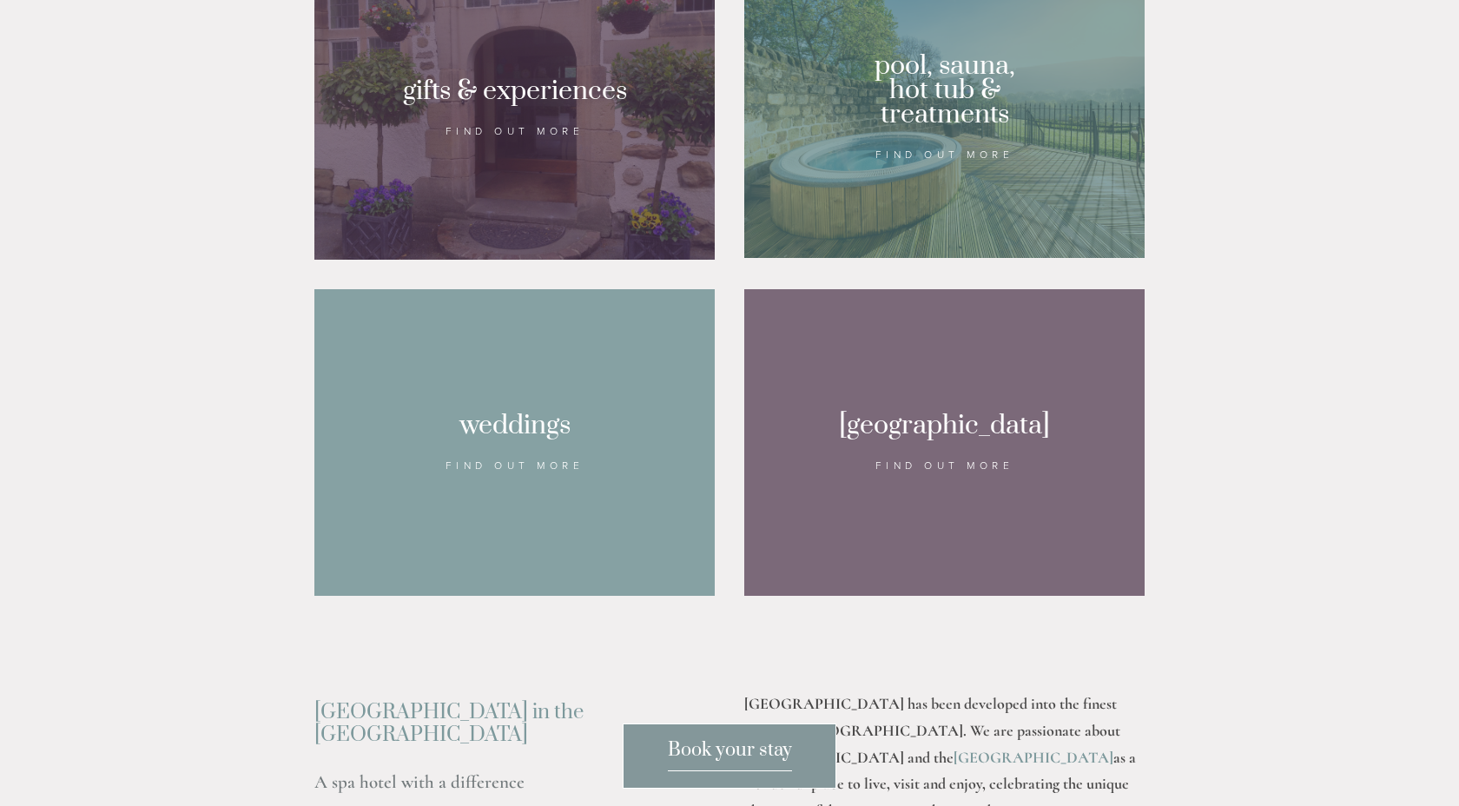
scroll to position [1606, 0]
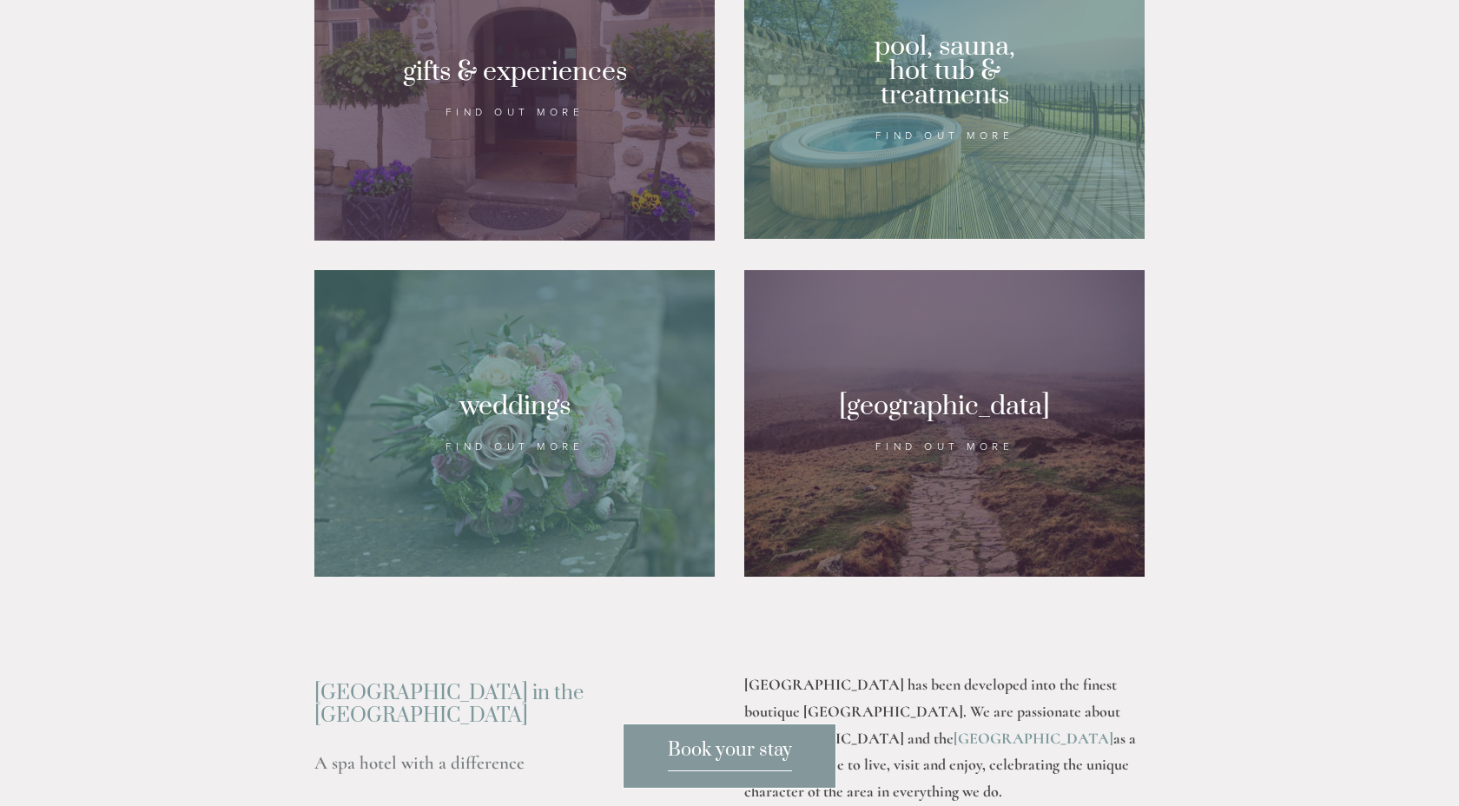
click at [1000, 184] on div at bounding box center [944, 87] width 400 height 301
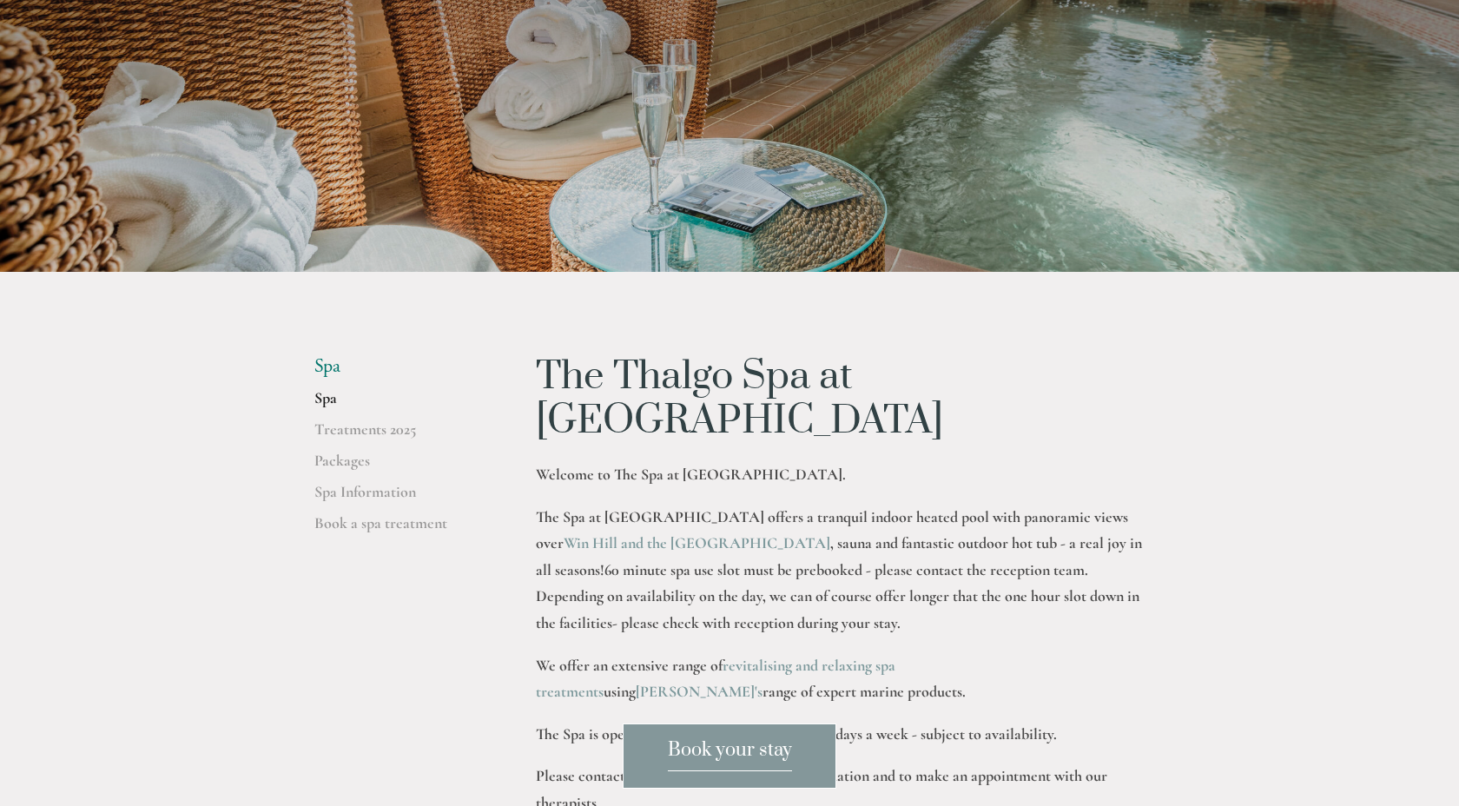
scroll to position [257, 0]
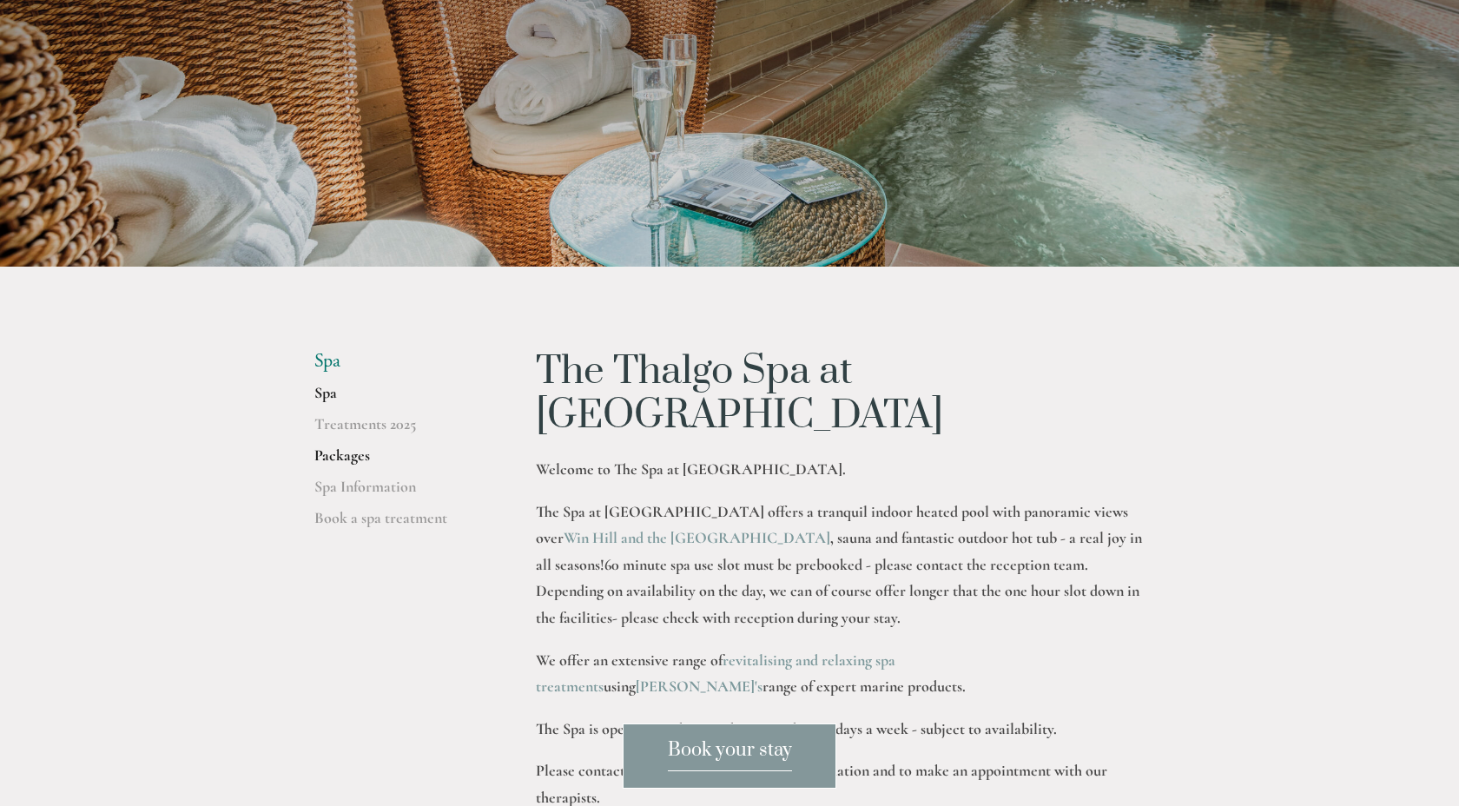
click at [348, 462] on link "Packages" at bounding box center [397, 461] width 166 height 31
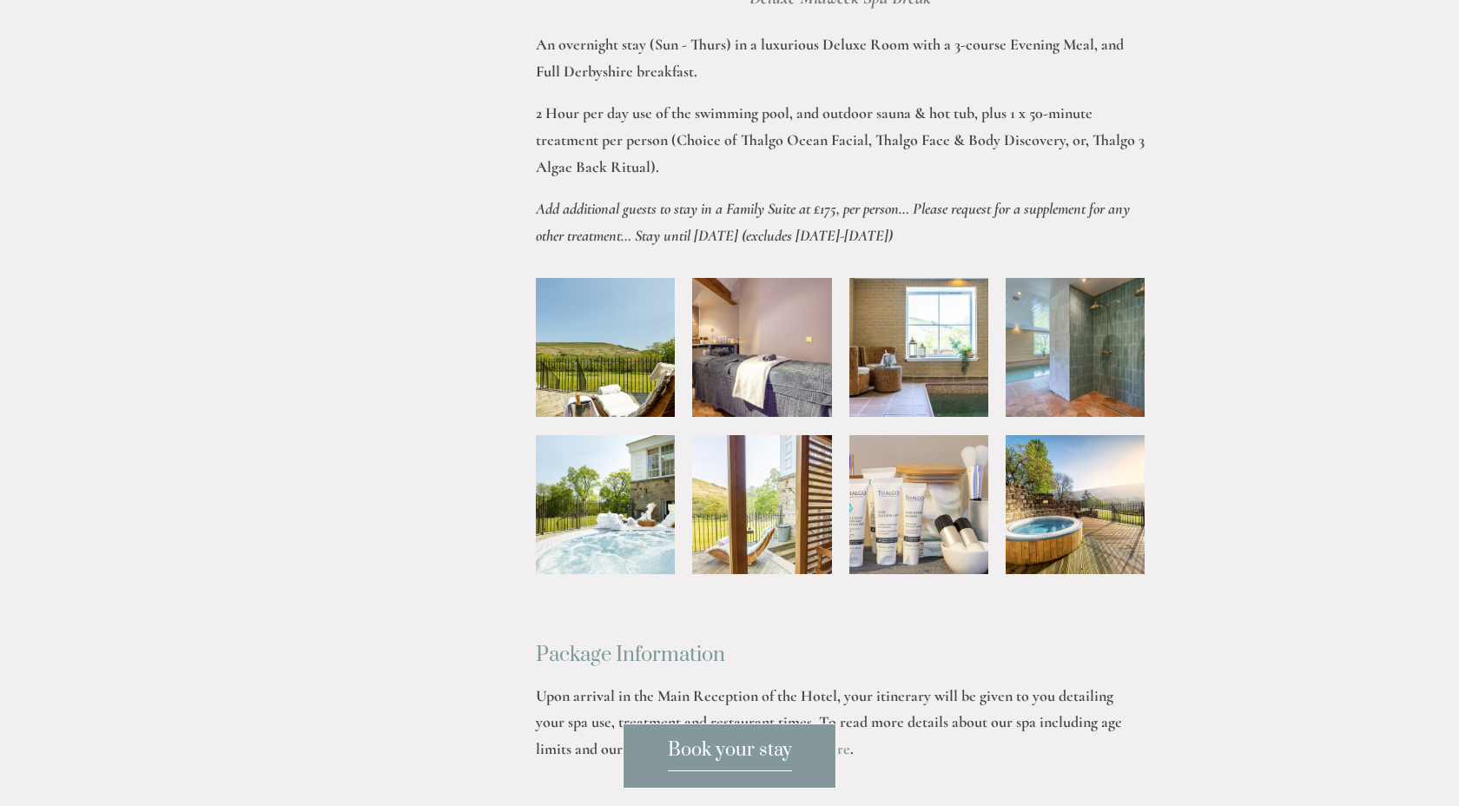
scroll to position [2892, 0]
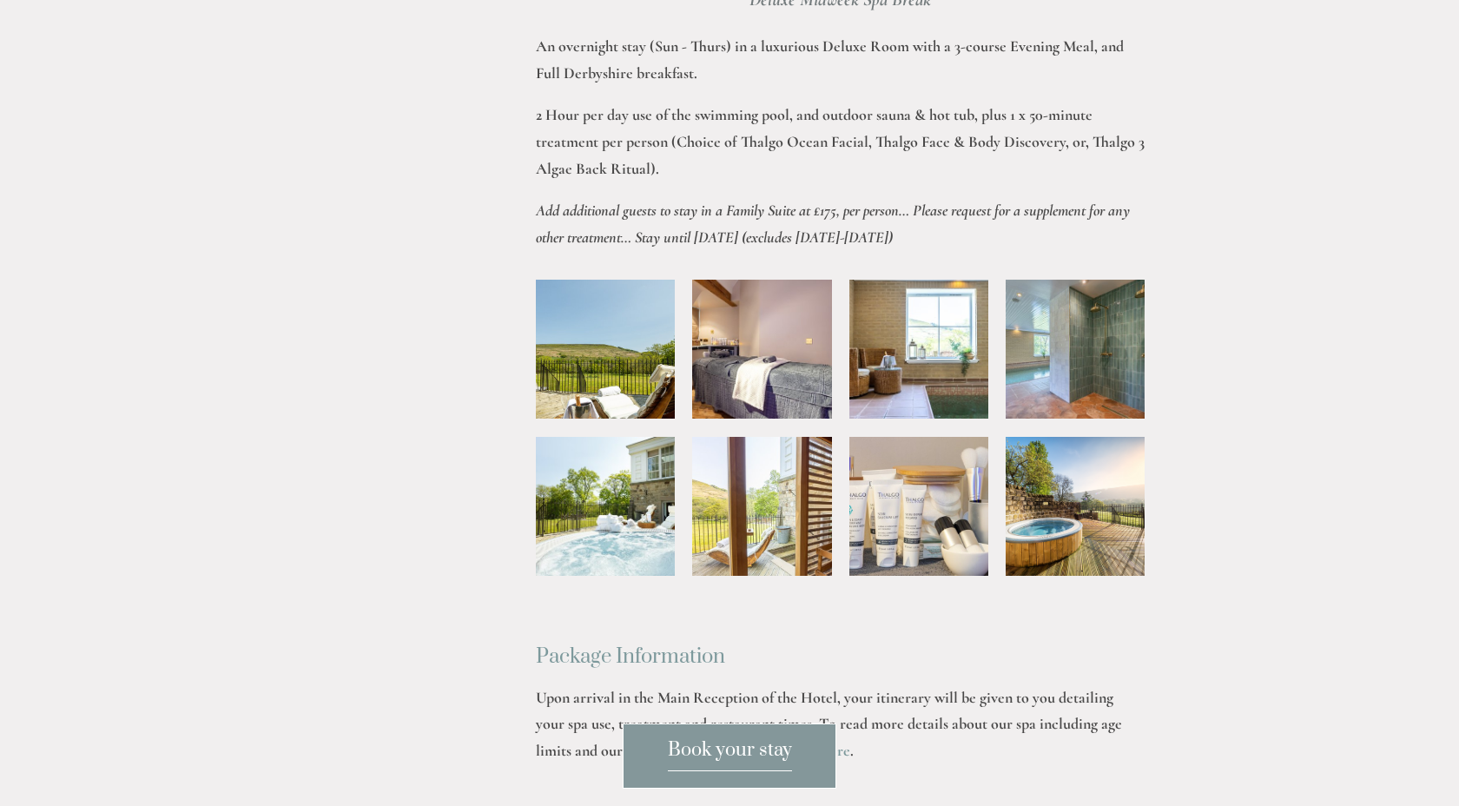
click at [719, 768] on span "Book your stay" at bounding box center [730, 754] width 124 height 33
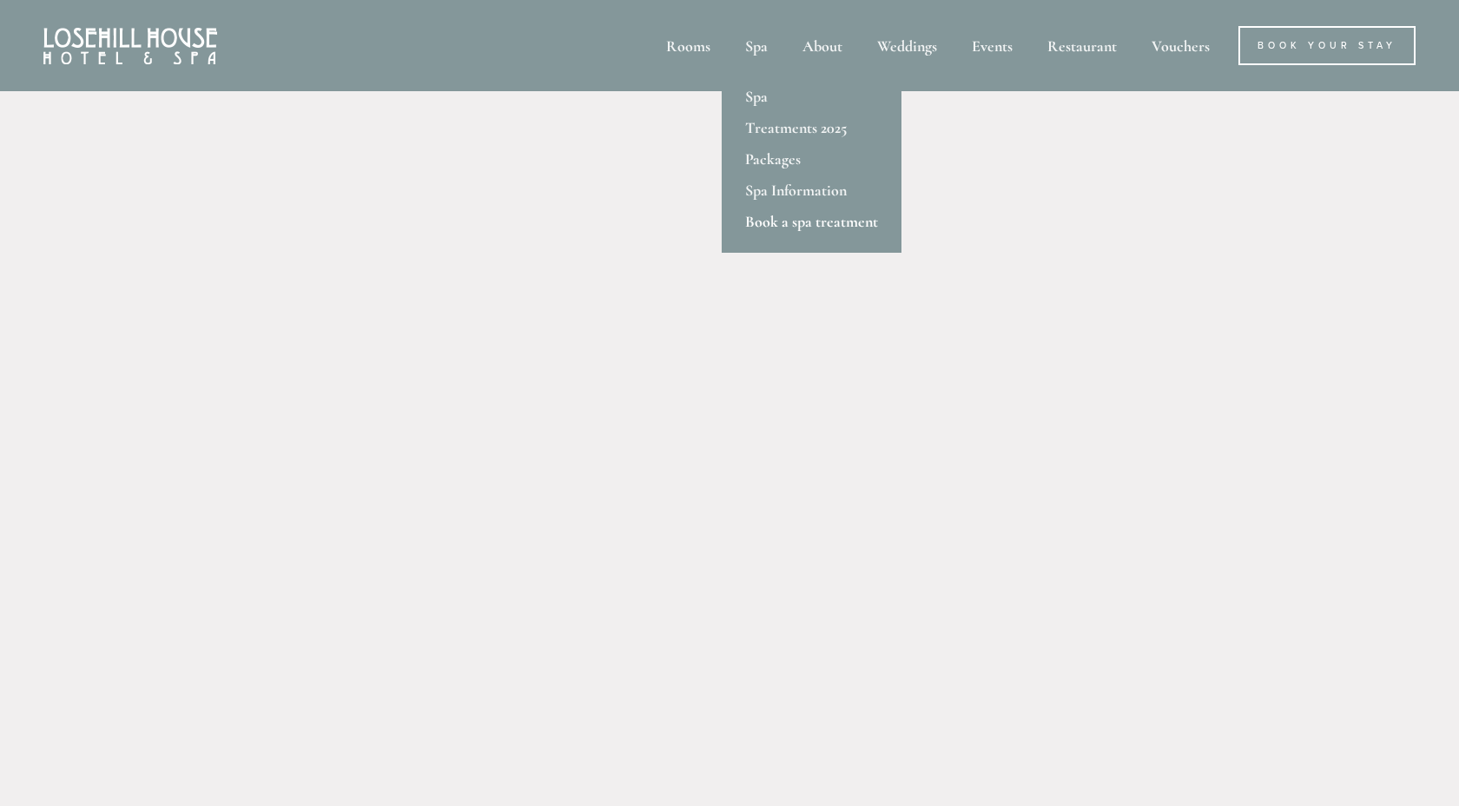
click at [763, 222] on link "Book a spa treatment" at bounding box center [812, 221] width 180 height 31
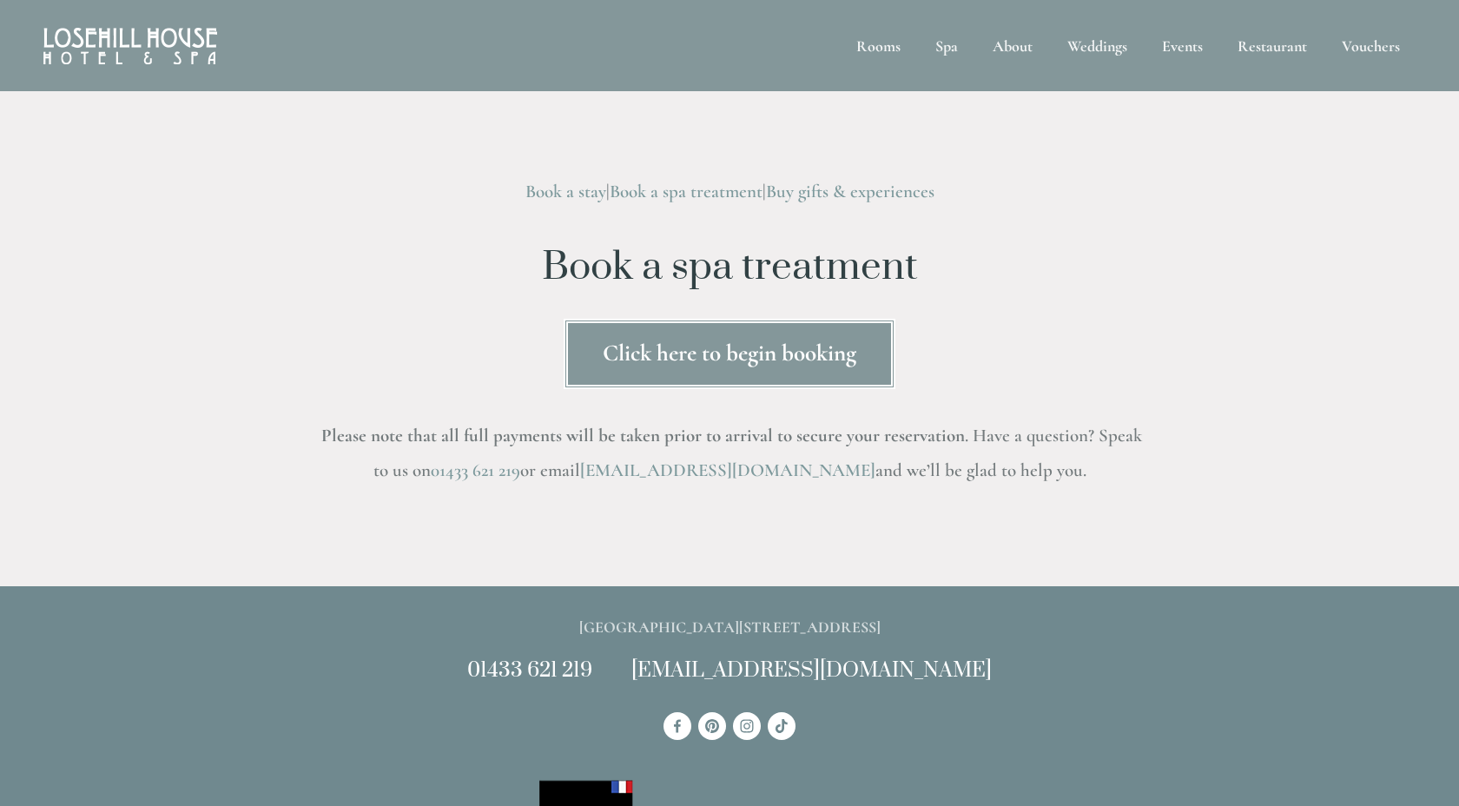
click at [755, 337] on link "Click here to begin booking" at bounding box center [730, 354] width 332 height 70
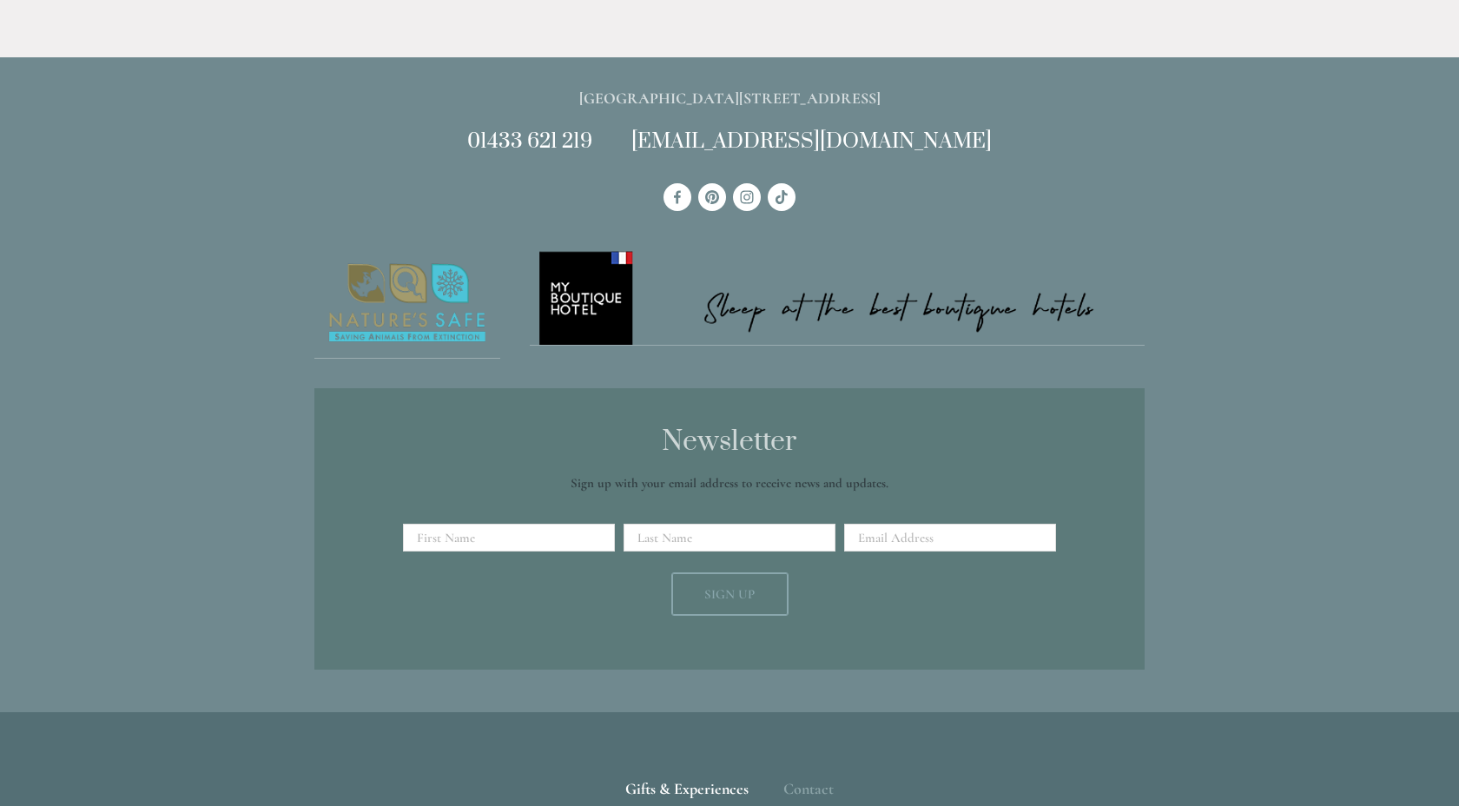
scroll to position [3645, 0]
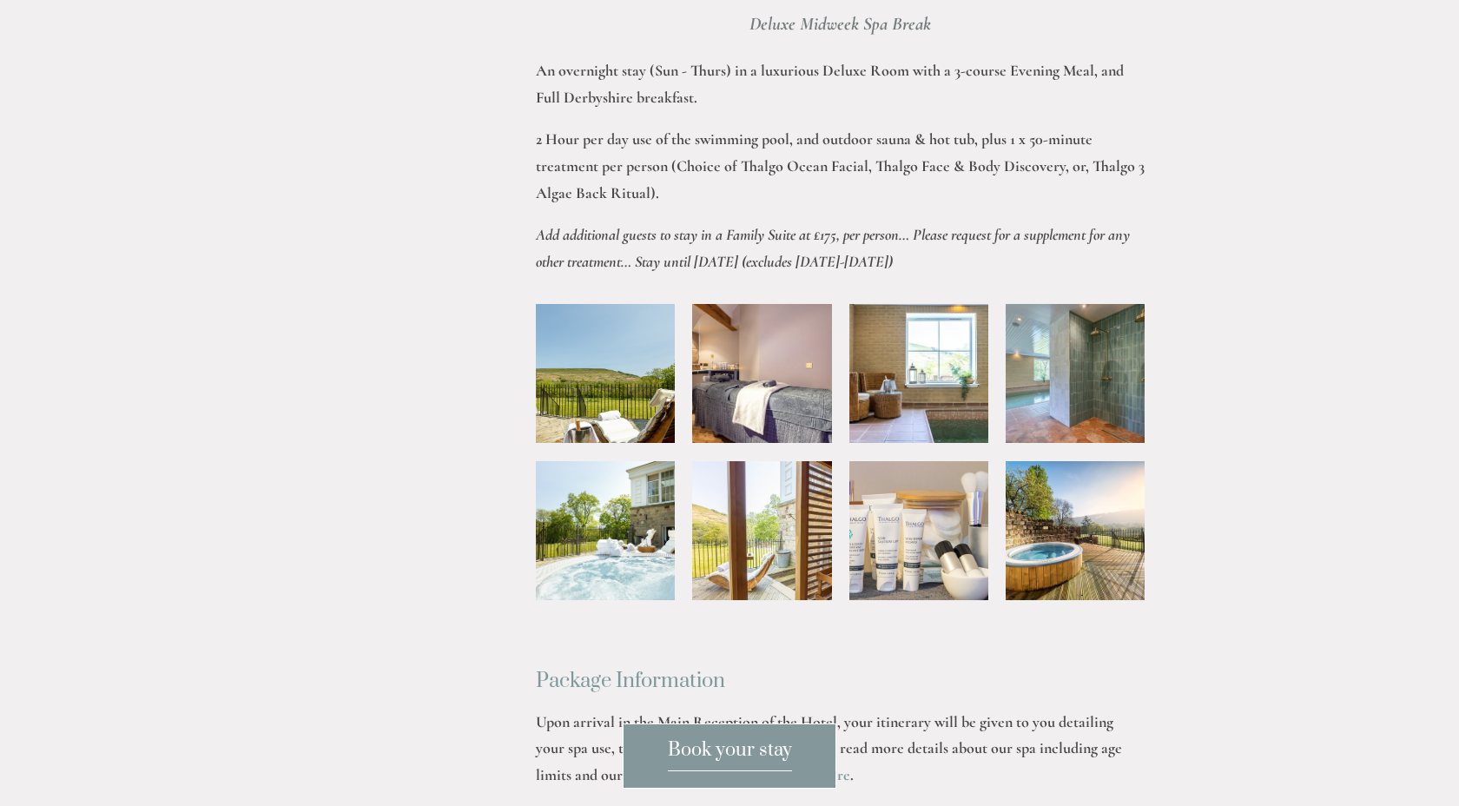
scroll to position [2892, 0]
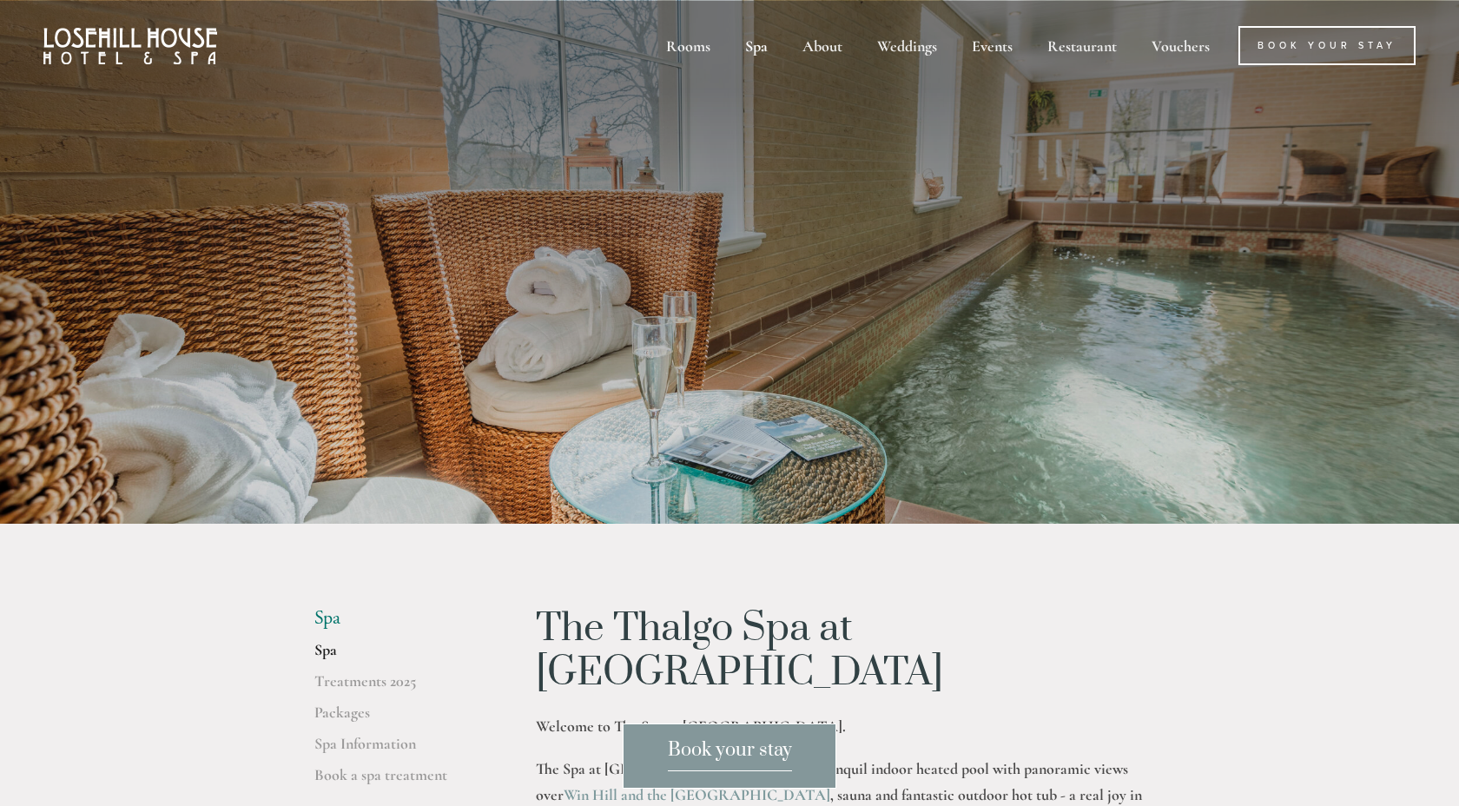
scroll to position [257, 0]
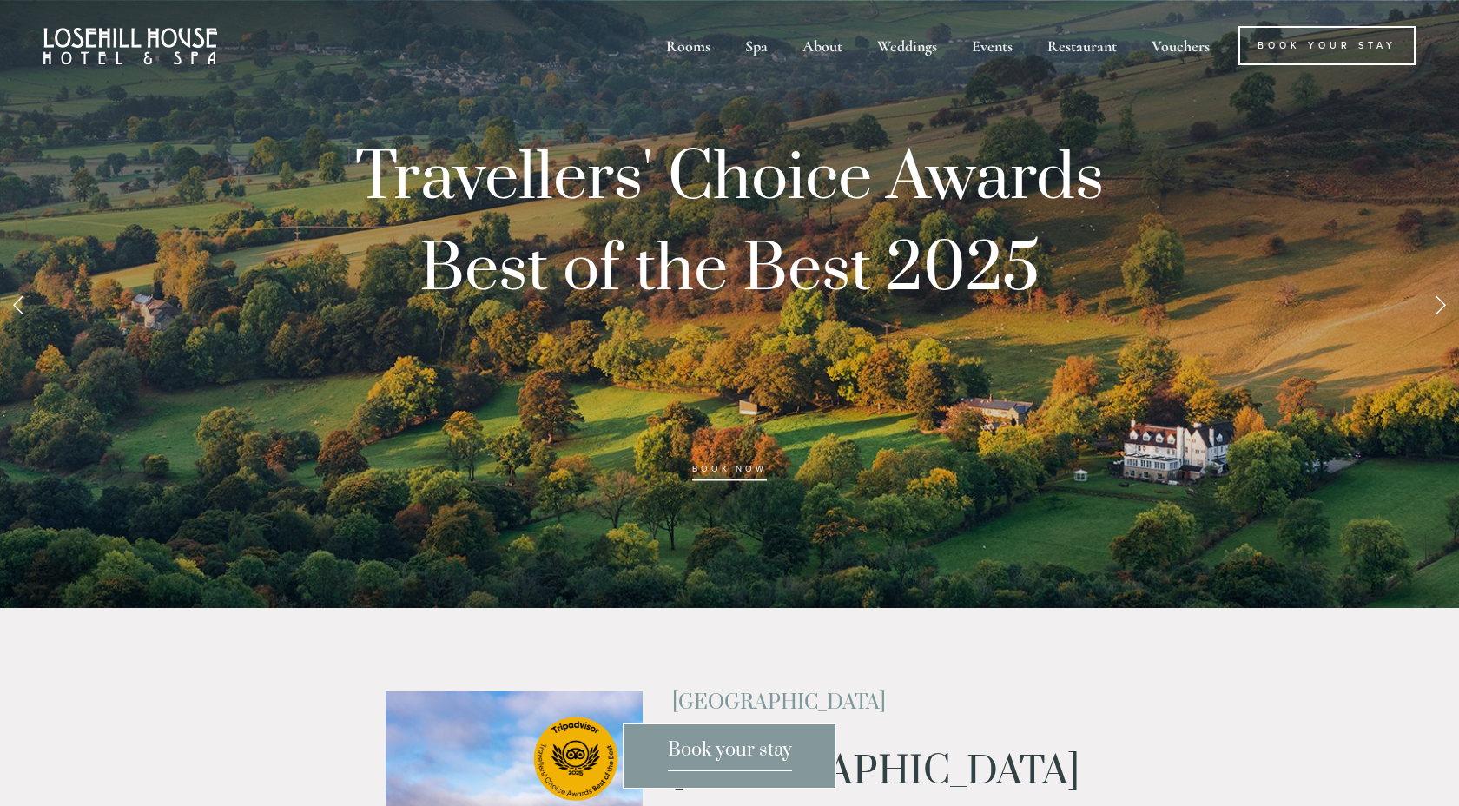
scroll to position [1606, 0]
